Goal: Task Accomplishment & Management: Use online tool/utility

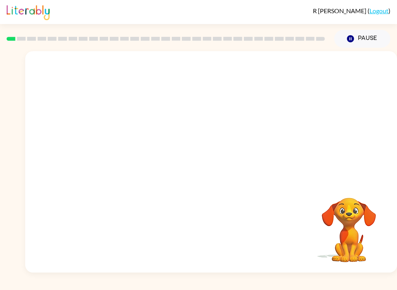
click at [298, 43] on button "Pause Pause" at bounding box center [362, 39] width 56 height 18
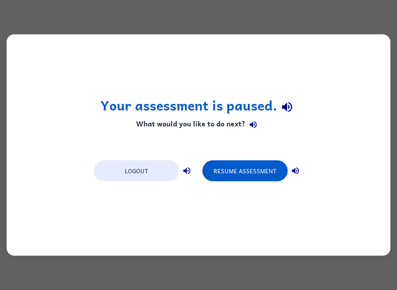
click at [246, 173] on button "Resume Assessment" at bounding box center [245, 171] width 85 height 21
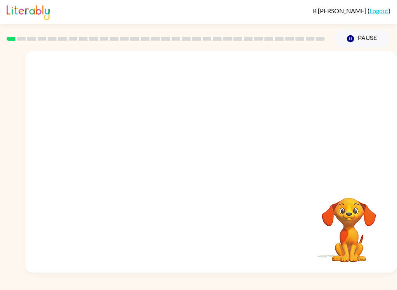
click at [298, 41] on button "Pause Pause" at bounding box center [362, 39] width 56 height 18
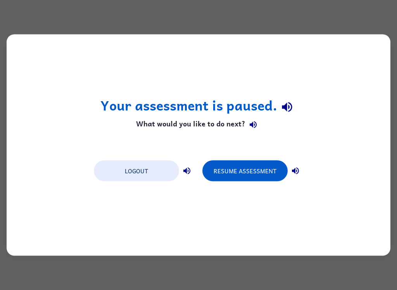
click at [252, 161] on button "Resume Assessment" at bounding box center [245, 171] width 85 height 21
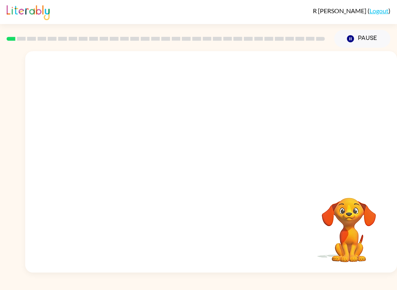
click at [298, 44] on button "Pause Pause" at bounding box center [362, 39] width 56 height 18
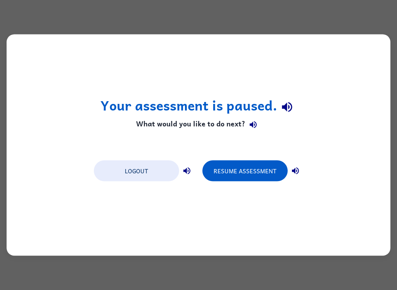
click at [265, 177] on button "Resume Assessment" at bounding box center [245, 171] width 85 height 21
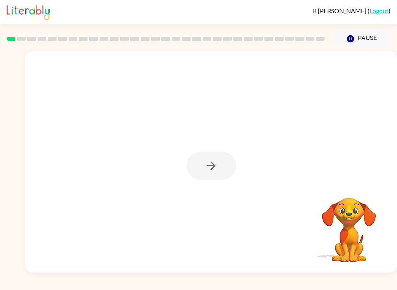
click at [298, 40] on button "Pause Pause" at bounding box center [362, 39] width 56 height 18
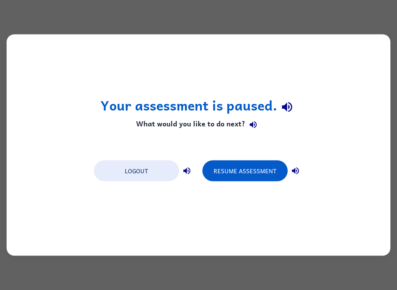
click at [256, 168] on button "Resume Assessment" at bounding box center [245, 171] width 85 height 21
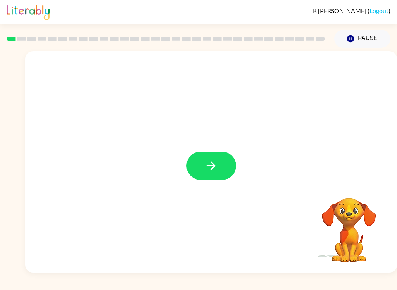
click at [216, 165] on icon "button" at bounding box center [211, 166] width 14 height 14
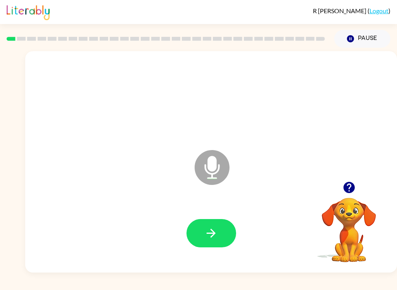
click at [205, 237] on icon "button" at bounding box center [211, 234] width 14 height 14
click at [215, 231] on icon "button" at bounding box center [211, 234] width 14 height 14
click at [215, 230] on icon "button" at bounding box center [211, 234] width 14 height 14
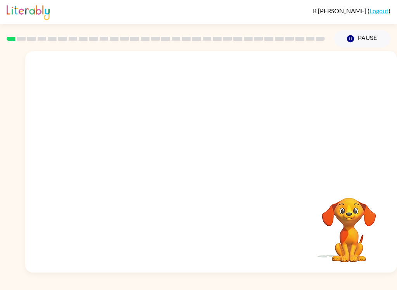
click at [237, 172] on div at bounding box center [211, 162] width 372 height 222
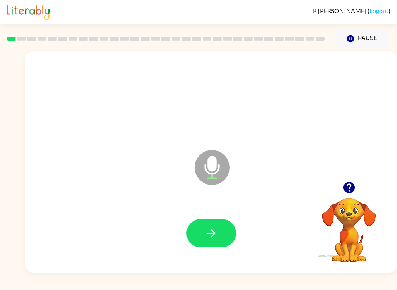
click at [207, 230] on icon "button" at bounding box center [211, 234] width 14 height 14
click at [204, 233] on button "button" at bounding box center [212, 233] width 50 height 28
click at [200, 226] on button "button" at bounding box center [212, 233] width 50 height 28
click at [209, 232] on icon "button" at bounding box center [211, 234] width 14 height 14
click at [219, 229] on button "button" at bounding box center [212, 233] width 50 height 28
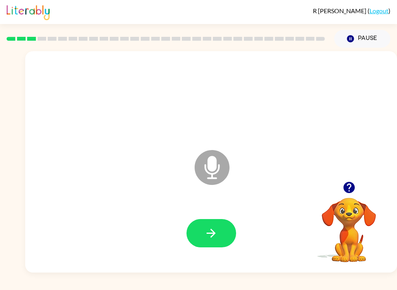
click at [206, 232] on icon "button" at bounding box center [211, 234] width 14 height 14
click at [210, 229] on icon "button" at bounding box center [211, 234] width 14 height 14
click at [211, 232] on icon "button" at bounding box center [211, 234] width 14 height 14
click at [216, 224] on button "button" at bounding box center [212, 233] width 50 height 28
click at [229, 235] on button "button" at bounding box center [212, 233] width 50 height 28
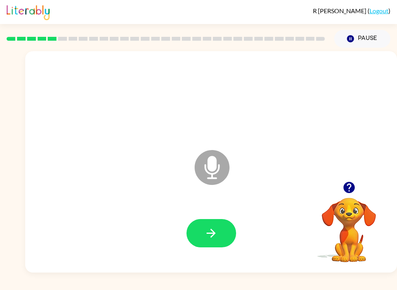
click at [222, 229] on button "button" at bounding box center [212, 233] width 50 height 28
click at [218, 229] on button "button" at bounding box center [212, 233] width 50 height 28
click at [220, 234] on button "button" at bounding box center [212, 233] width 50 height 28
click at [217, 234] on icon "button" at bounding box center [211, 234] width 14 height 14
click at [218, 230] on icon "button" at bounding box center [211, 234] width 14 height 14
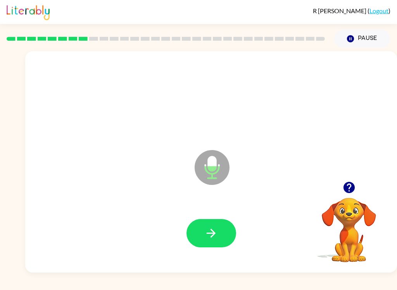
click at [215, 227] on icon "button" at bounding box center [211, 234] width 14 height 14
click at [217, 230] on icon "button" at bounding box center [211, 234] width 14 height 14
click at [218, 231] on icon "button" at bounding box center [211, 234] width 14 height 14
click at [220, 230] on button "button" at bounding box center [212, 233] width 50 height 28
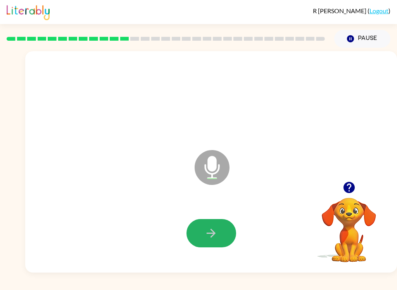
click at [212, 225] on button "button" at bounding box center [212, 233] width 50 height 28
click at [211, 232] on icon "button" at bounding box center [211, 234] width 14 height 14
click at [213, 230] on icon "button" at bounding box center [211, 234] width 14 height 14
click at [216, 224] on button "button" at bounding box center [212, 233] width 50 height 28
click at [215, 245] on button "button" at bounding box center [212, 233] width 50 height 28
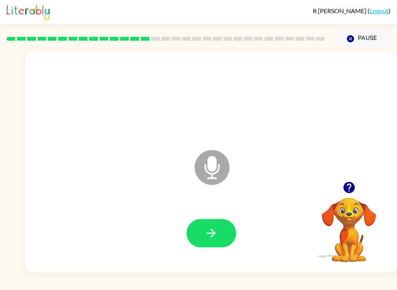
click at [210, 229] on icon "button" at bounding box center [211, 234] width 14 height 14
click at [214, 239] on icon "button" at bounding box center [211, 234] width 14 height 14
click at [204, 228] on icon "button" at bounding box center [211, 234] width 14 height 14
click at [213, 236] on icon "button" at bounding box center [211, 233] width 9 height 9
click at [215, 232] on icon "button" at bounding box center [211, 234] width 14 height 14
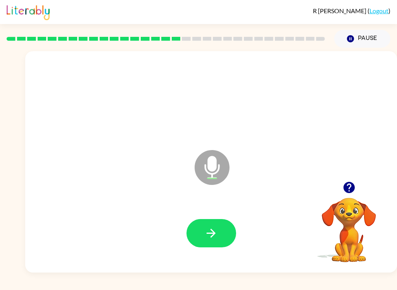
click at [204, 229] on button "button" at bounding box center [212, 233] width 50 height 28
click at [210, 230] on icon "button" at bounding box center [211, 234] width 14 height 14
click at [215, 220] on button "button" at bounding box center [212, 233] width 50 height 28
click at [224, 221] on button "button" at bounding box center [212, 233] width 50 height 28
click at [220, 233] on button "button" at bounding box center [212, 233] width 50 height 28
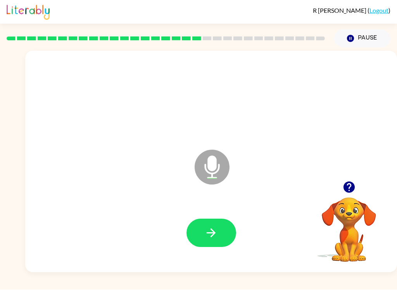
click at [220, 231] on button "button" at bounding box center [212, 233] width 50 height 28
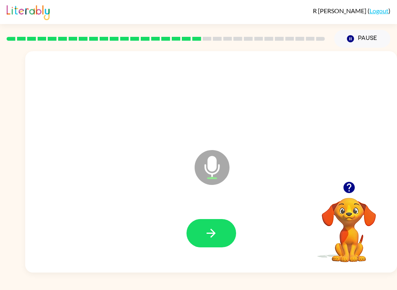
click at [217, 239] on icon "button" at bounding box center [211, 234] width 14 height 14
click at [211, 224] on button "button" at bounding box center [212, 233] width 50 height 28
click at [224, 229] on button "button" at bounding box center [212, 233] width 50 height 28
click at [225, 229] on button "button" at bounding box center [212, 233] width 50 height 28
click at [213, 234] on icon "button" at bounding box center [211, 234] width 14 height 14
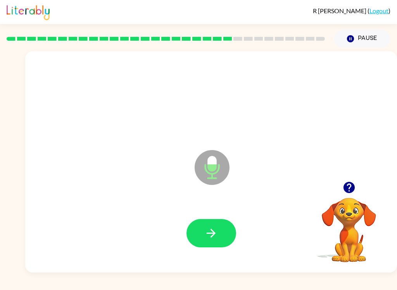
click at [215, 236] on icon "button" at bounding box center [211, 234] width 14 height 14
click at [212, 234] on icon "button" at bounding box center [211, 233] width 9 height 9
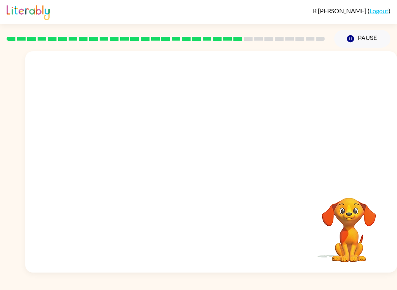
click at [16, 275] on div "[PERSON_NAME] ( Logout ) Pause Pause Your browser must support playing .mp4 fil…" at bounding box center [198, 145] width 397 height 290
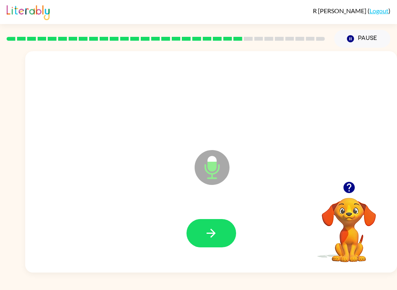
click at [217, 236] on icon "button" at bounding box center [211, 234] width 14 height 14
click at [216, 232] on icon "button" at bounding box center [211, 234] width 14 height 14
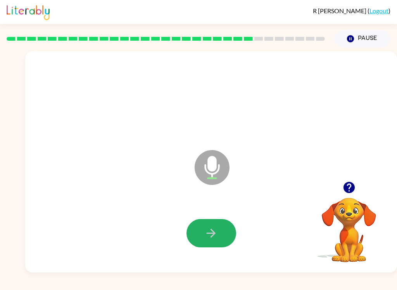
click at [203, 225] on button "button" at bounding box center [212, 233] width 50 height 28
click at [213, 227] on icon "button" at bounding box center [211, 234] width 14 height 14
click at [217, 222] on button "button" at bounding box center [212, 233] width 50 height 28
click at [218, 233] on button "button" at bounding box center [212, 233] width 50 height 28
click at [209, 230] on icon "button" at bounding box center [211, 234] width 14 height 14
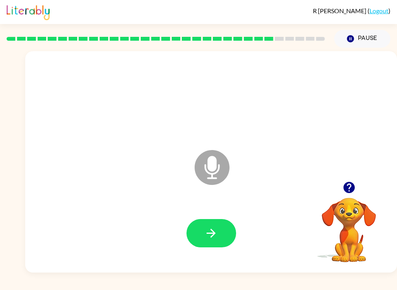
click at [203, 239] on button "button" at bounding box center [212, 233] width 50 height 28
click at [209, 236] on icon "button" at bounding box center [211, 234] width 14 height 14
click at [212, 232] on icon "button" at bounding box center [211, 234] width 14 height 14
click at [216, 237] on icon "button" at bounding box center [211, 234] width 14 height 14
click at [210, 237] on icon "button" at bounding box center [211, 234] width 14 height 14
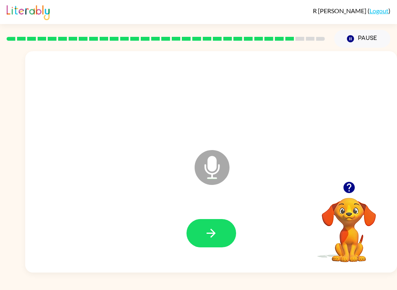
click at [206, 233] on icon "button" at bounding box center [211, 234] width 14 height 14
click at [211, 235] on icon "button" at bounding box center [211, 234] width 14 height 14
click at [216, 230] on icon "button" at bounding box center [211, 234] width 14 height 14
click at [220, 233] on button "button" at bounding box center [212, 233] width 50 height 28
click at [220, 229] on button "button" at bounding box center [212, 233] width 50 height 28
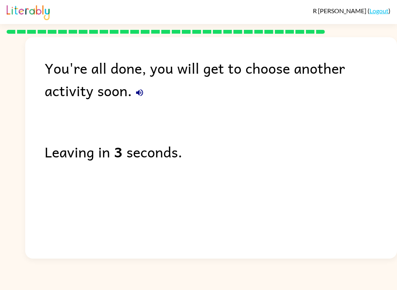
click at [298, 281] on div "[PERSON_NAME] ( Logout ) You're all done, you will get to choose another activi…" at bounding box center [198, 145] width 397 height 290
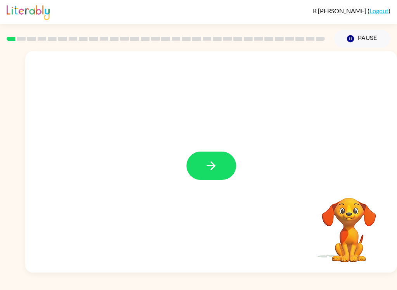
click at [208, 164] on icon "button" at bounding box center [211, 166] width 14 height 14
click at [185, 158] on div at bounding box center [192, 148] width 319 height 28
click at [194, 163] on div at bounding box center [211, 162] width 372 height 222
click at [202, 142] on div at bounding box center [192, 148] width 319 height 28
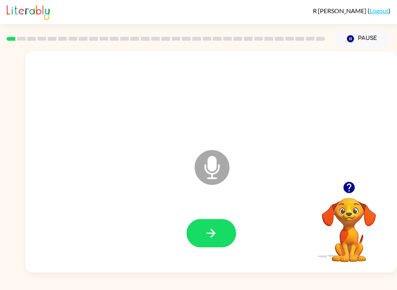
click at [191, 132] on div "Microphone The Microphone is here when it is your turn to talk" at bounding box center [211, 162] width 372 height 222
click at [197, 119] on div at bounding box center [211, 99] width 357 height 64
click at [208, 223] on button "button" at bounding box center [212, 233] width 50 height 28
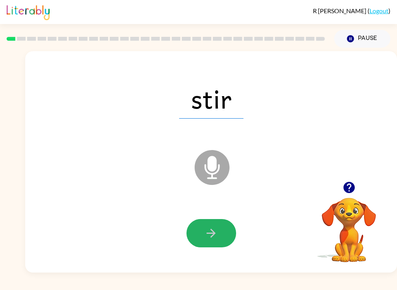
click at [211, 241] on button "button" at bounding box center [212, 233] width 50 height 28
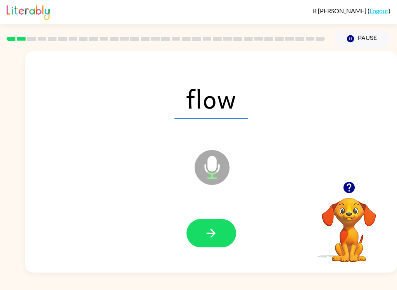
click at [213, 241] on button "button" at bounding box center [212, 233] width 50 height 28
click at [269, 286] on div "R Zhu ( Logout ) Pause Pause coin Microphone The Microphone is here when it is …" at bounding box center [198, 145] width 397 height 290
click at [216, 234] on icon "button" at bounding box center [211, 234] width 14 height 14
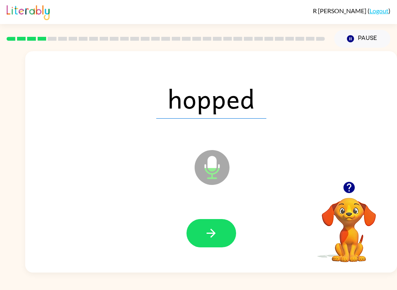
click at [217, 232] on icon "button" at bounding box center [211, 234] width 14 height 14
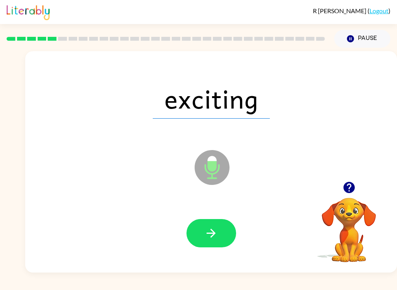
click at [232, 230] on button "button" at bounding box center [212, 233] width 50 height 28
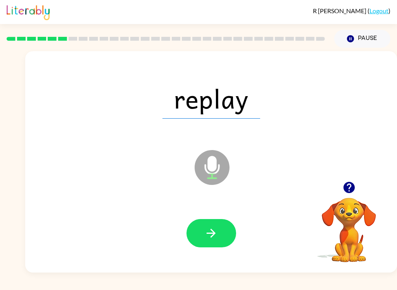
click at [219, 230] on button "button" at bounding box center [212, 233] width 50 height 28
click at [216, 229] on icon "button" at bounding box center [211, 234] width 14 height 14
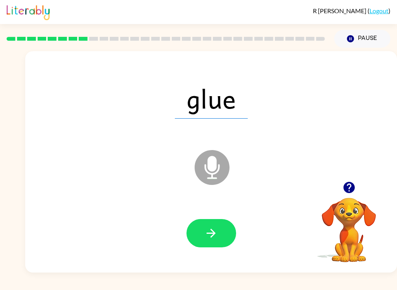
click at [213, 230] on icon "button" at bounding box center [211, 234] width 14 height 14
click at [217, 237] on icon "button" at bounding box center [211, 234] width 14 height 14
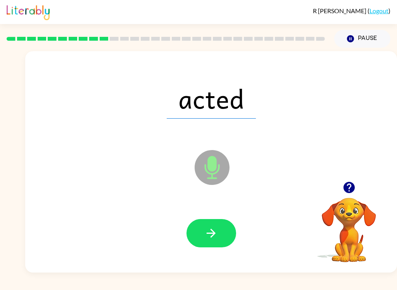
click at [223, 229] on button "button" at bounding box center [212, 233] width 50 height 28
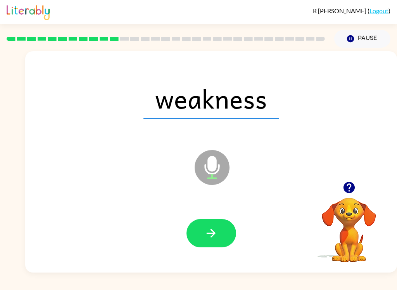
click at [214, 235] on icon "button" at bounding box center [211, 233] width 9 height 9
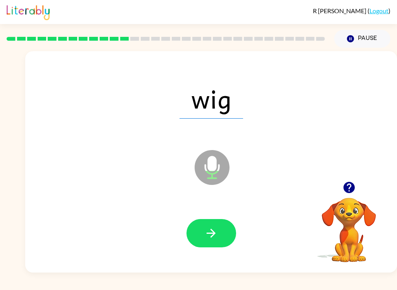
click at [218, 233] on button "button" at bounding box center [212, 233] width 50 height 28
click at [227, 224] on button "button" at bounding box center [212, 233] width 50 height 28
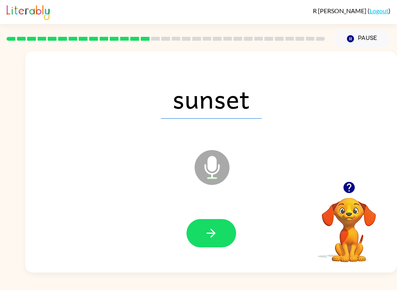
click at [215, 231] on icon "button" at bounding box center [211, 234] width 14 height 14
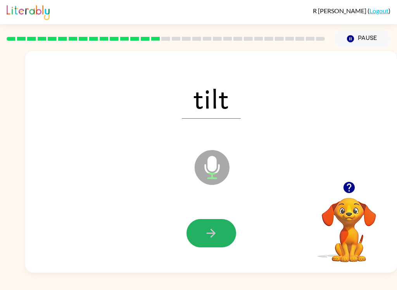
click at [225, 232] on button "button" at bounding box center [212, 233] width 50 height 28
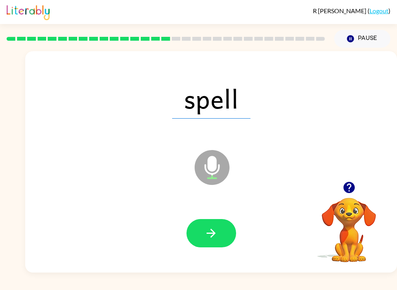
click at [211, 234] on icon "button" at bounding box center [211, 233] width 9 height 9
click at [218, 234] on button "button" at bounding box center [212, 233] width 50 height 28
click at [219, 231] on button "button" at bounding box center [212, 233] width 50 height 28
click at [219, 232] on button "button" at bounding box center [212, 233] width 50 height 28
click at [220, 233] on button "button" at bounding box center [212, 233] width 50 height 28
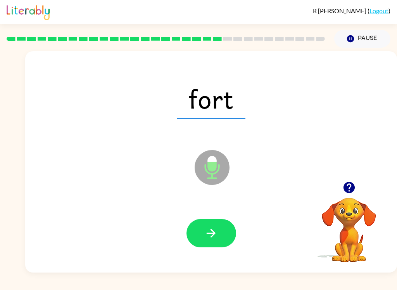
click at [218, 230] on button "button" at bounding box center [212, 233] width 50 height 28
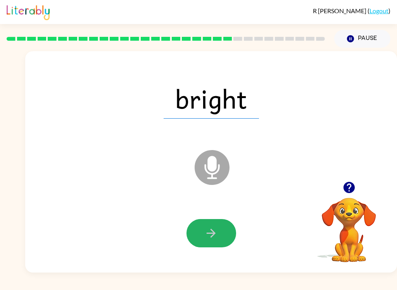
click at [213, 230] on icon "button" at bounding box center [211, 234] width 14 height 14
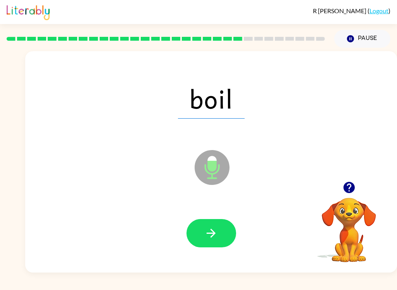
click at [211, 234] on icon "button" at bounding box center [211, 234] width 14 height 14
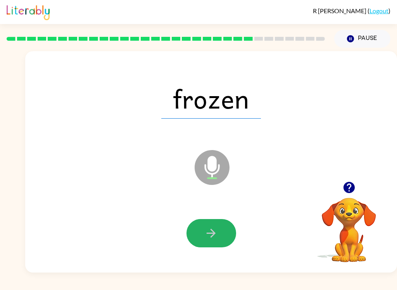
click at [210, 233] on icon "button" at bounding box center [211, 234] width 14 height 14
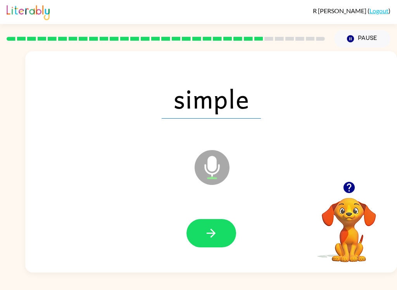
click at [217, 230] on icon "button" at bounding box center [211, 234] width 14 height 14
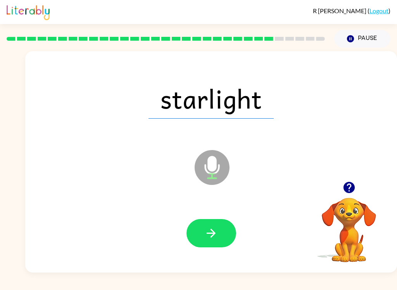
click at [219, 233] on button "button" at bounding box center [212, 233] width 50 height 28
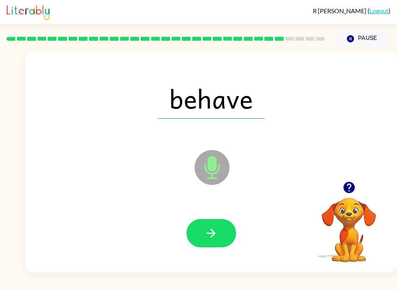
click at [217, 232] on icon "button" at bounding box center [211, 234] width 14 height 14
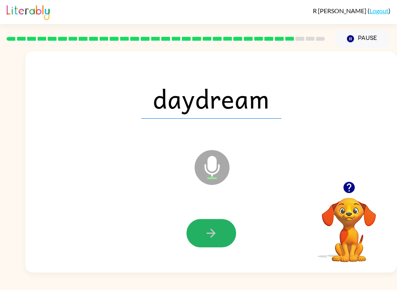
click at [218, 238] on icon "button" at bounding box center [211, 234] width 14 height 14
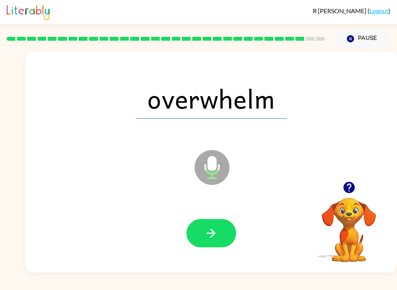
click at [220, 231] on button "button" at bounding box center [212, 233] width 50 height 28
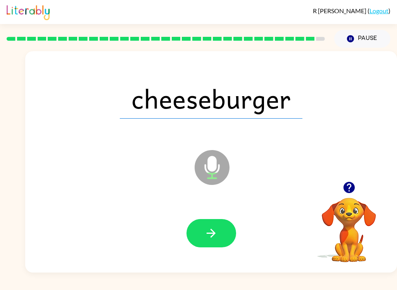
click at [223, 225] on button "button" at bounding box center [212, 233] width 50 height 28
